Goal: Information Seeking & Learning: Learn about a topic

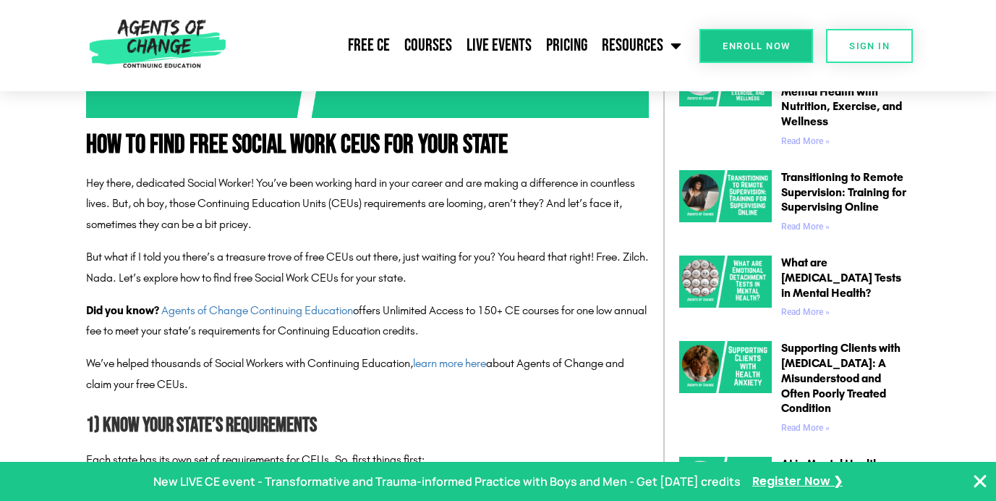
scroll to position [587, 0]
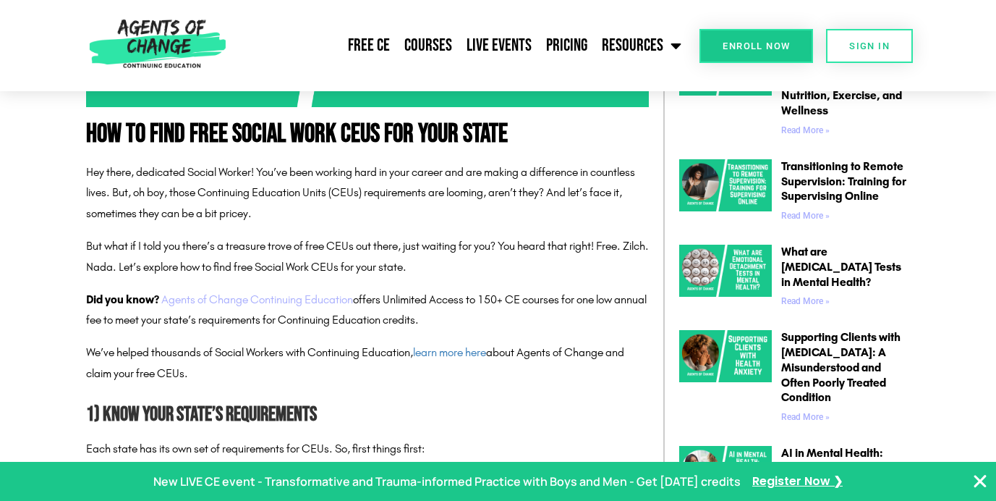
click at [284, 298] on link "Agents of Change Continuing Education" at bounding box center [257, 299] width 192 height 14
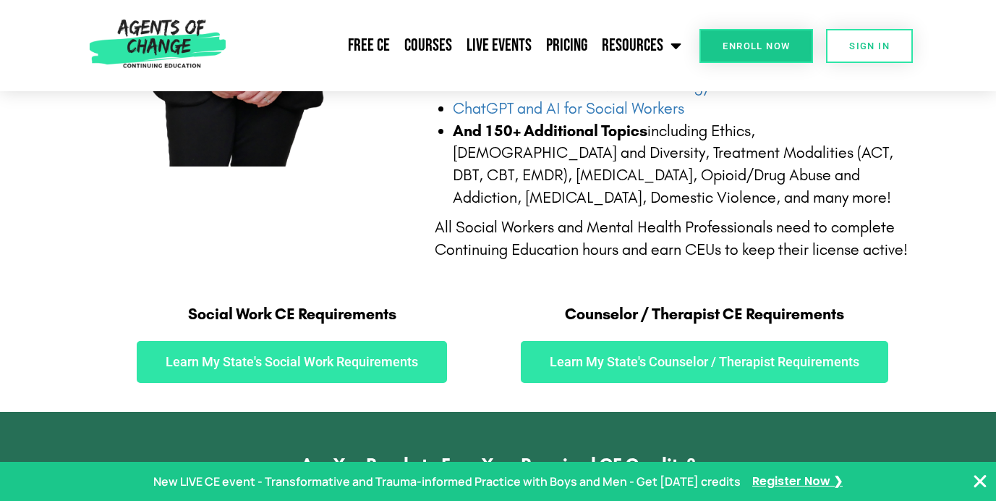
scroll to position [648, 0]
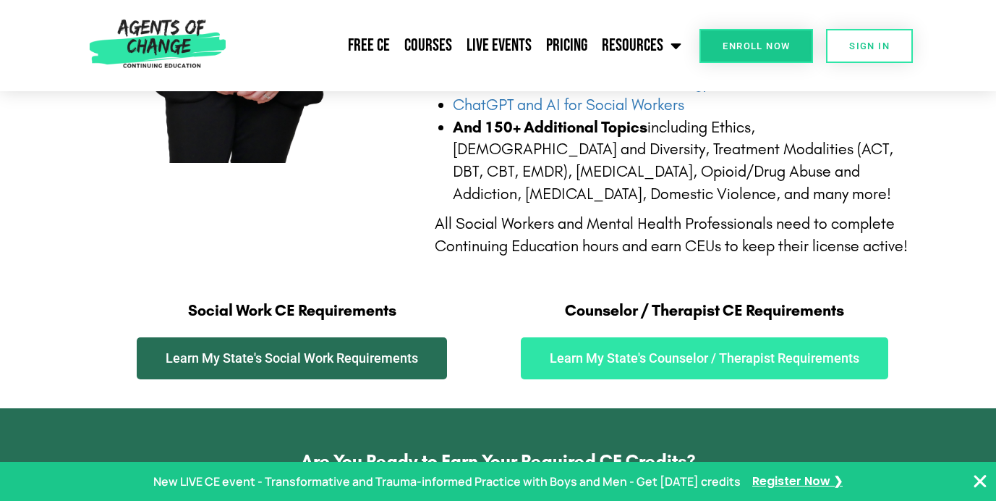
click at [336, 352] on span "Learn My State's Social Work Requirements" at bounding box center [292, 358] width 252 height 13
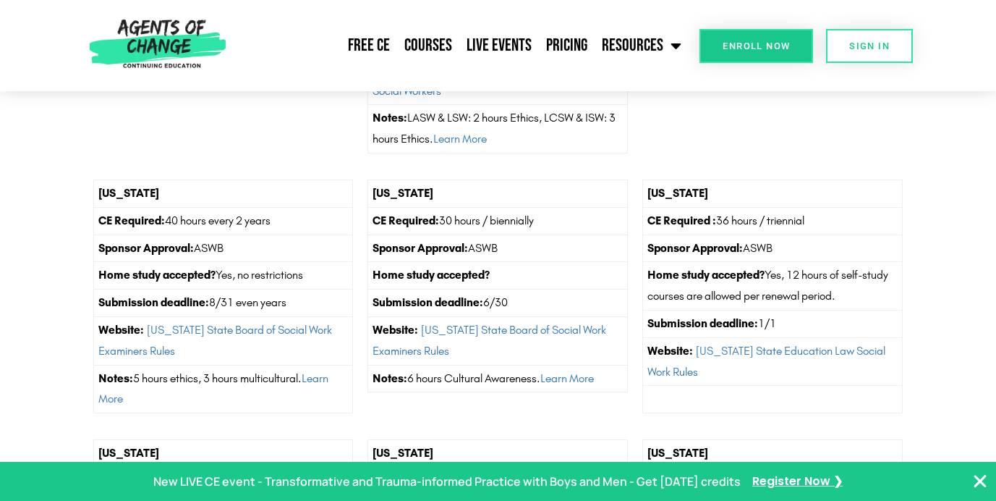
scroll to position [3586, 0]
click at [367, 44] on link "Free CE" at bounding box center [369, 45] width 56 height 36
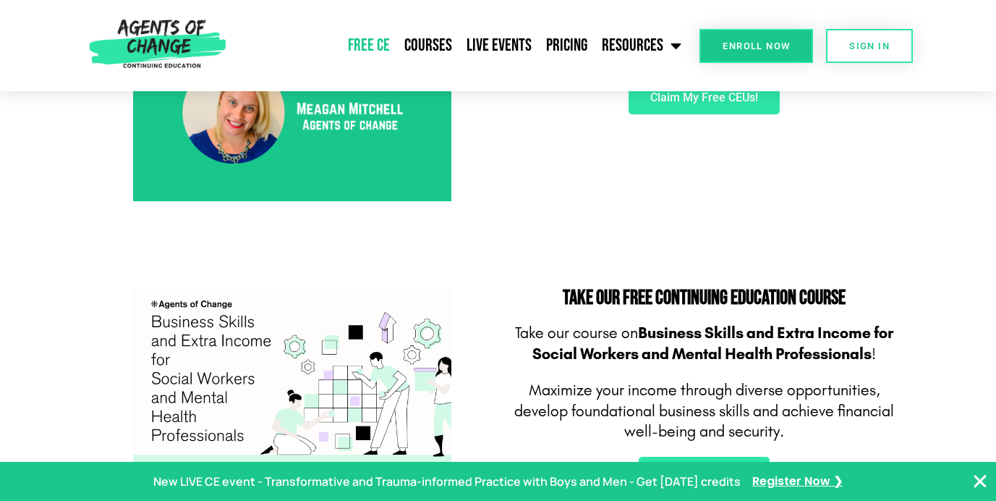
scroll to position [399, 0]
